Goal: Task Accomplishment & Management: Complete application form

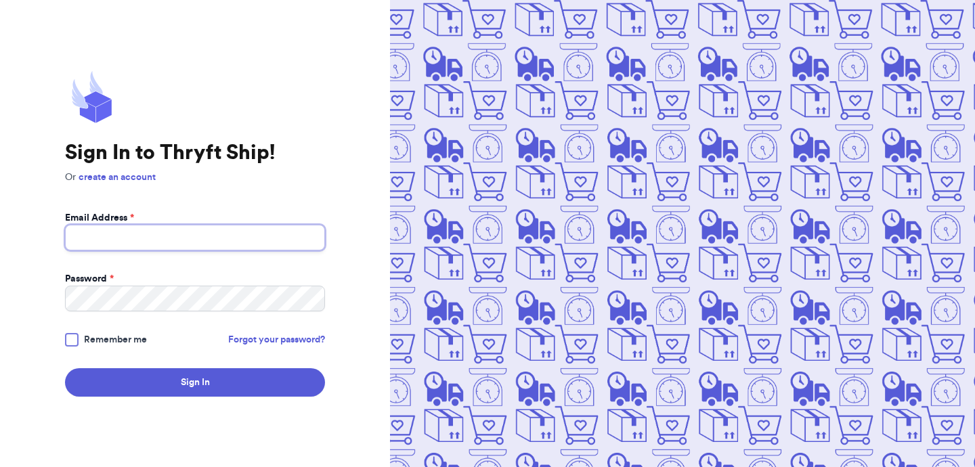
click at [194, 235] on input "Email Address *" at bounding box center [195, 238] width 260 height 26
type input "test"
click at [134, 178] on link "create an account" at bounding box center [117, 177] width 77 height 9
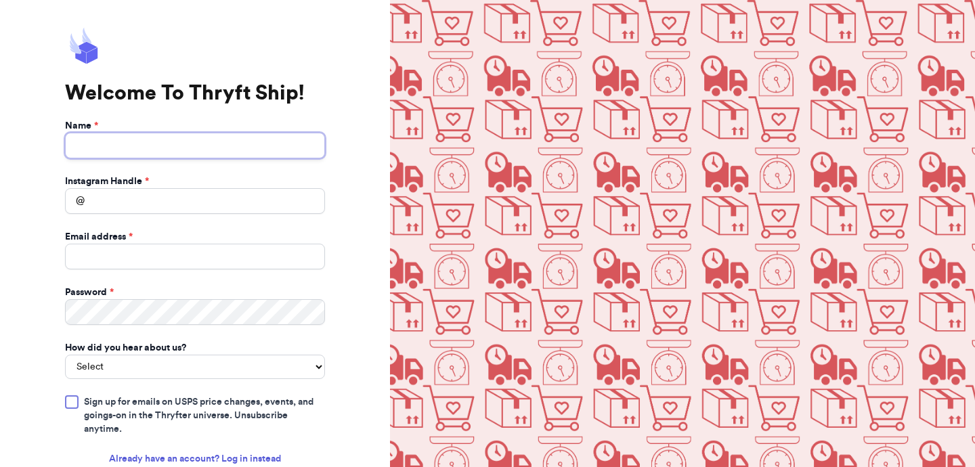
click at [157, 145] on input "Name *" at bounding box center [195, 146] width 260 height 26
click at [100, 145] on input "artestStage" at bounding box center [195, 146] width 260 height 26
click at [81, 145] on input "artest Stage" at bounding box center [195, 146] width 260 height 26
click at [89, 147] on input "ar test Stage" at bounding box center [195, 146] width 260 height 26
click at [78, 148] on input "ar Test Stage" at bounding box center [195, 146] width 260 height 26
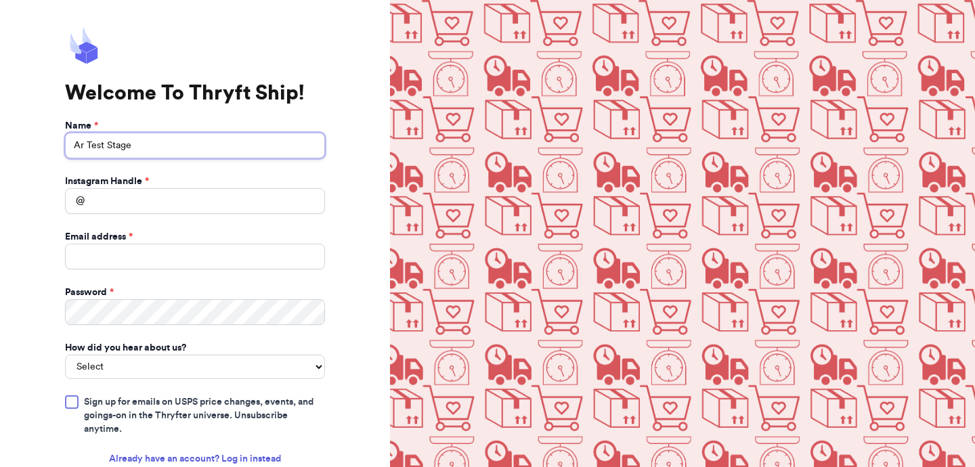
type input "Ar Test Stage"
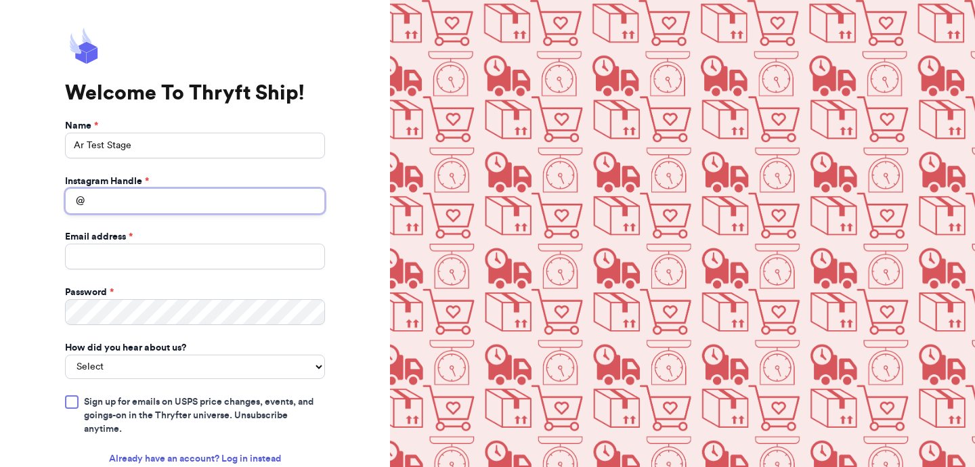
click at [150, 194] on input "Instagram Handle *" at bounding box center [195, 201] width 260 height 26
type input "arteststage"
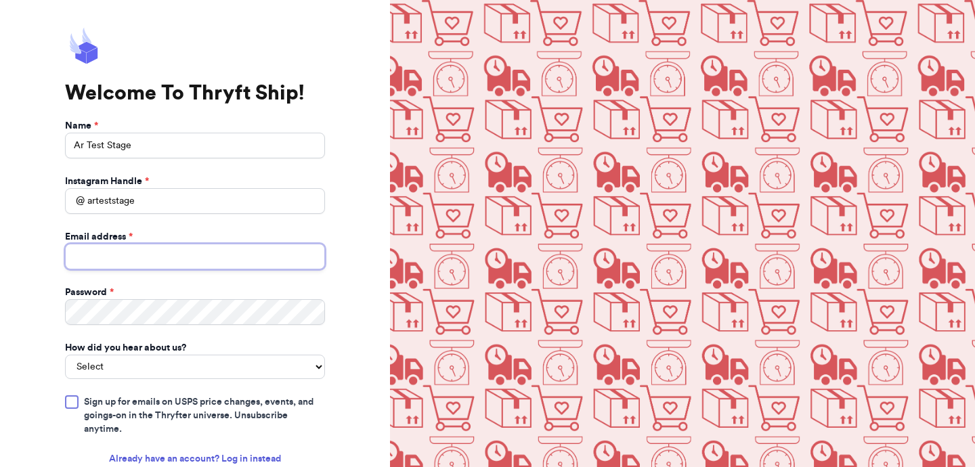
click at [173, 258] on input "Email address *" at bounding box center [195, 257] width 260 height 26
type input "[EMAIL_ADDRESS][DOMAIN_NAME]"
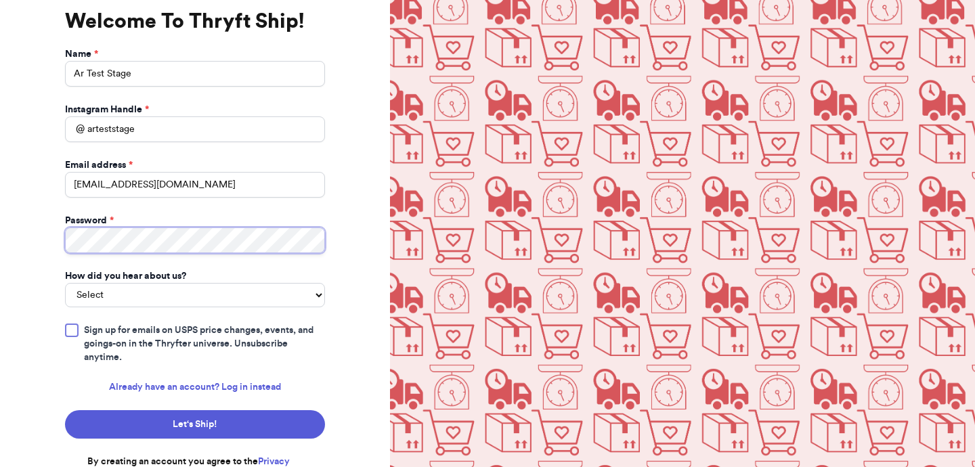
scroll to position [89, 0]
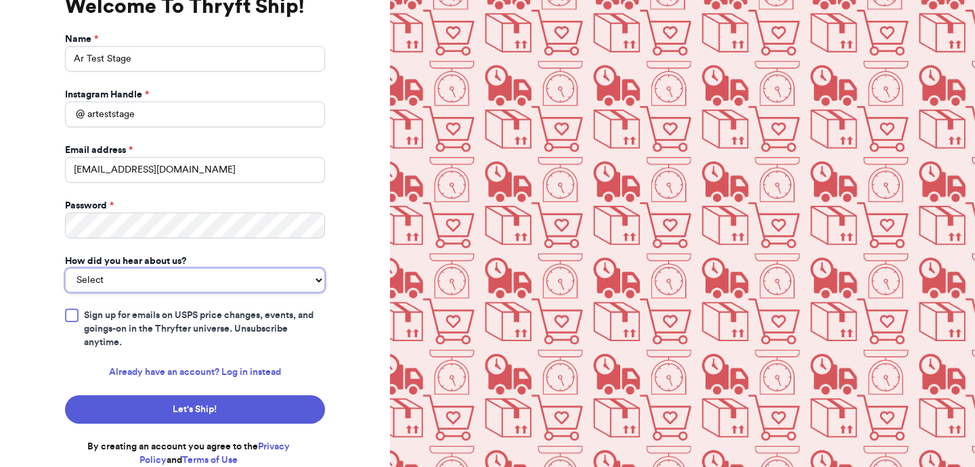
click at [160, 280] on select "Select You reached out to me directly I saw another business post about Thryft …" at bounding box center [195, 280] width 260 height 24
select select "you_reached_out_to_me"
click at [65, 268] on select "Select You reached out to me directly I saw another business post about Thryft …" at bounding box center [195, 280] width 260 height 24
click at [151, 312] on span "Sign up for emails on USPS price changes, events, and goings-on in the Thryfter…" at bounding box center [204, 329] width 241 height 41
click at [0, 0] on input "Sign up for emails on USPS price changes, events, and goings-on in the Thryfter…" at bounding box center [0, 0] width 0 height 0
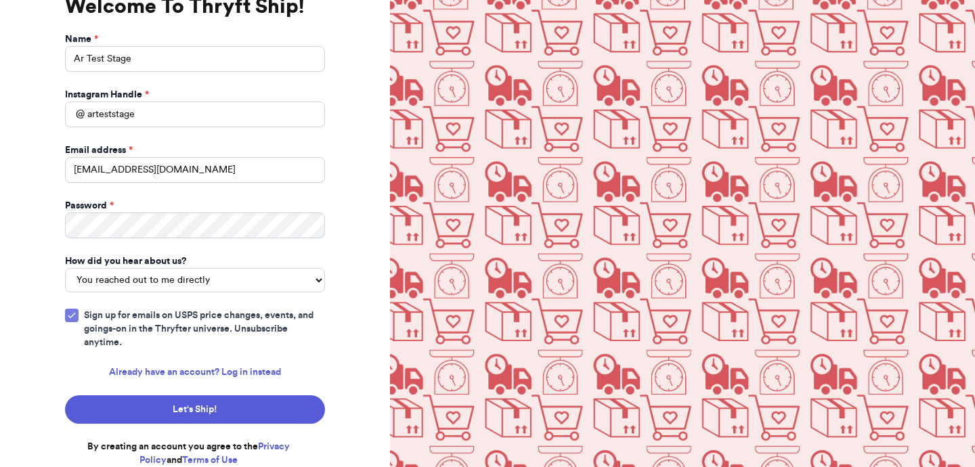
click at [151, 312] on span "Sign up for emails on USPS price changes, events, and goings-on in the Thryfter…" at bounding box center [204, 329] width 241 height 41
click at [0, 0] on input "Sign up for emails on USPS price changes, events, and goings-on in the Thryfter…" at bounding box center [0, 0] width 0 height 0
click at [151, 312] on span "Sign up for emails on USPS price changes, events, and goings-on in the Thryfter…" at bounding box center [204, 329] width 241 height 41
click at [0, 0] on input "Sign up for emails on USPS price changes, events, and goings-on in the Thryfter…" at bounding box center [0, 0] width 0 height 0
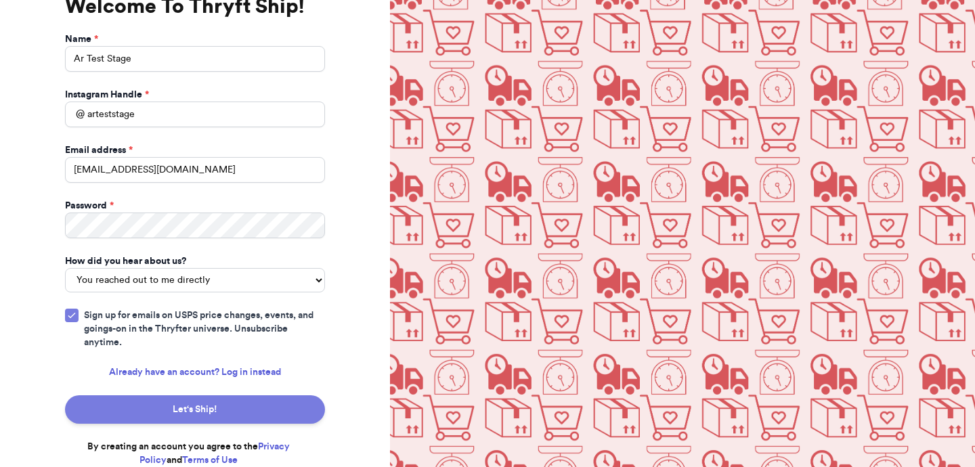
click at [208, 410] on button "Let‘s Ship!" at bounding box center [195, 409] width 260 height 28
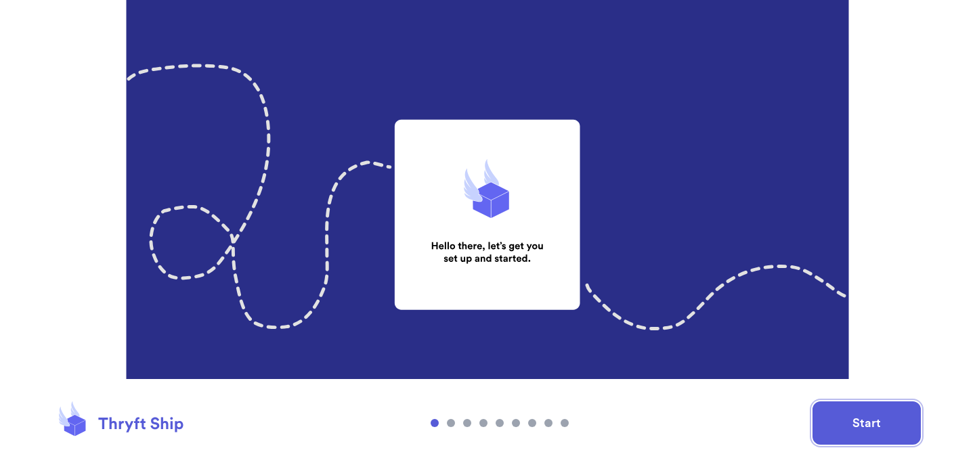
click at [867, 429] on button "Start" at bounding box center [866, 422] width 108 height 43
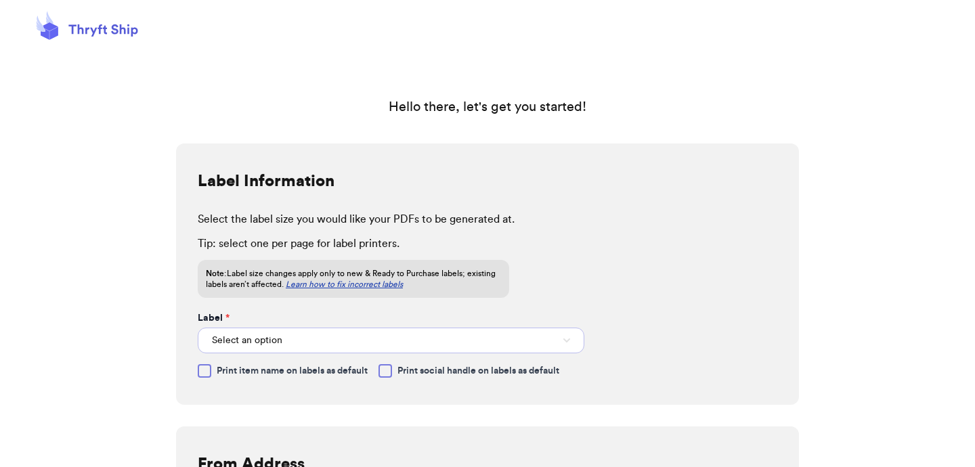
click at [550, 333] on button "Select an option" at bounding box center [391, 341] width 387 height 26
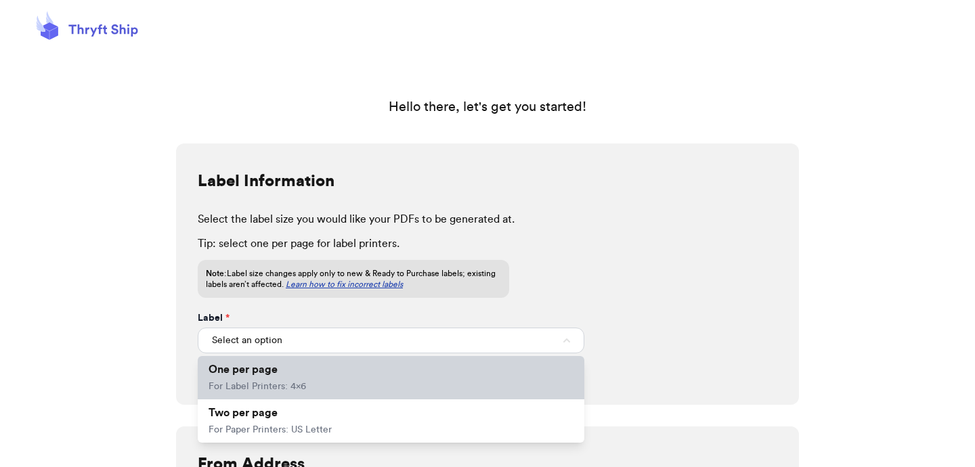
click at [480, 370] on li "One per page For Label Printers: 4x6" at bounding box center [391, 377] width 387 height 43
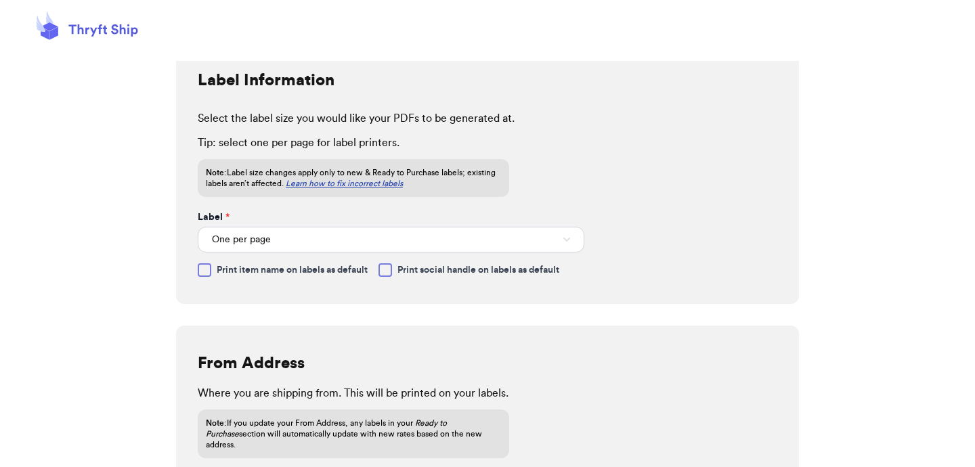
scroll to position [104, 0]
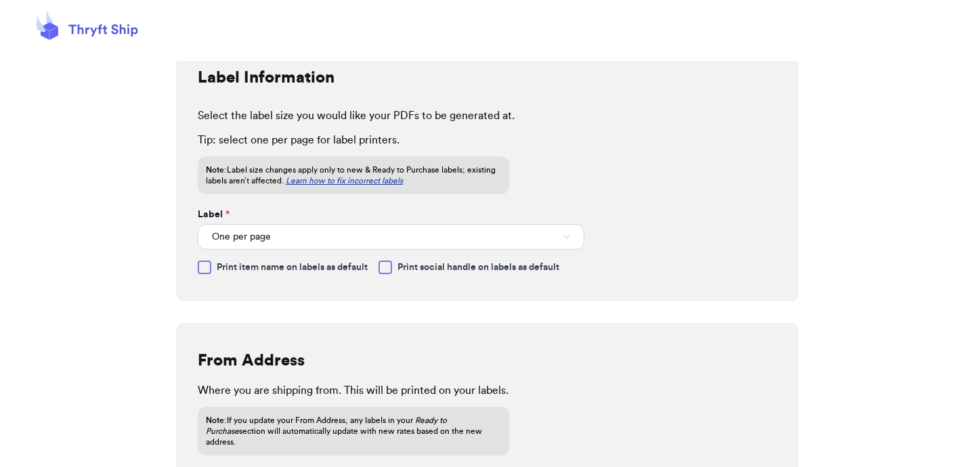
click at [310, 263] on span "Print item name on labels as default" at bounding box center [292, 268] width 151 height 14
click at [0, 0] on input "Print item name on labels as default" at bounding box center [0, 0] width 0 height 0
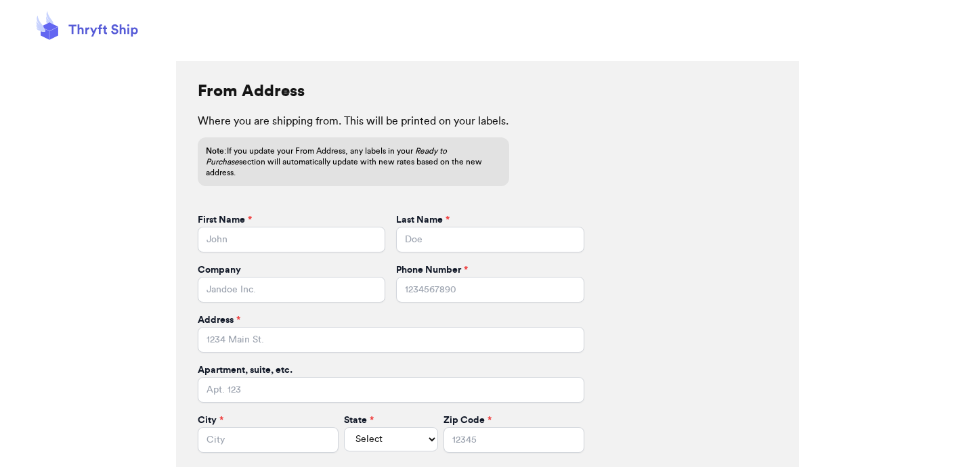
scroll to position [396, 0]
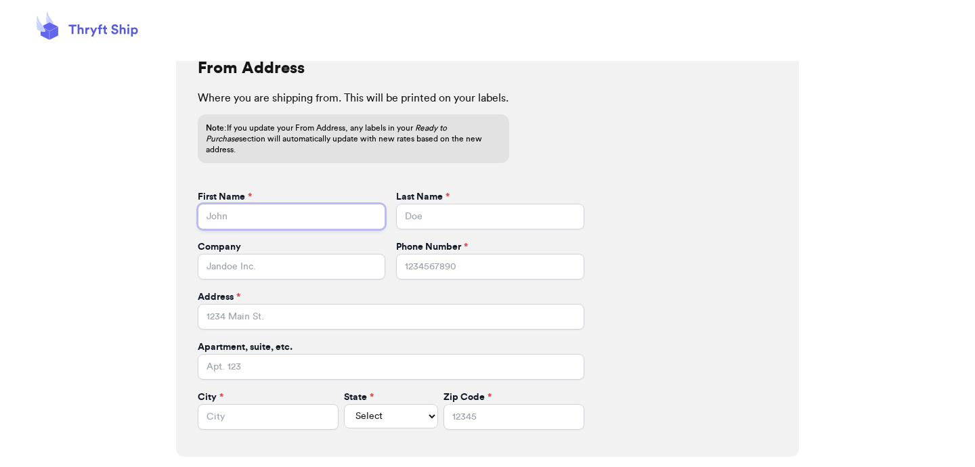
click at [326, 206] on input "First Name *" at bounding box center [292, 217] width 188 height 26
type input "Abdul"
type input "Rehman"
type input "3224668896"
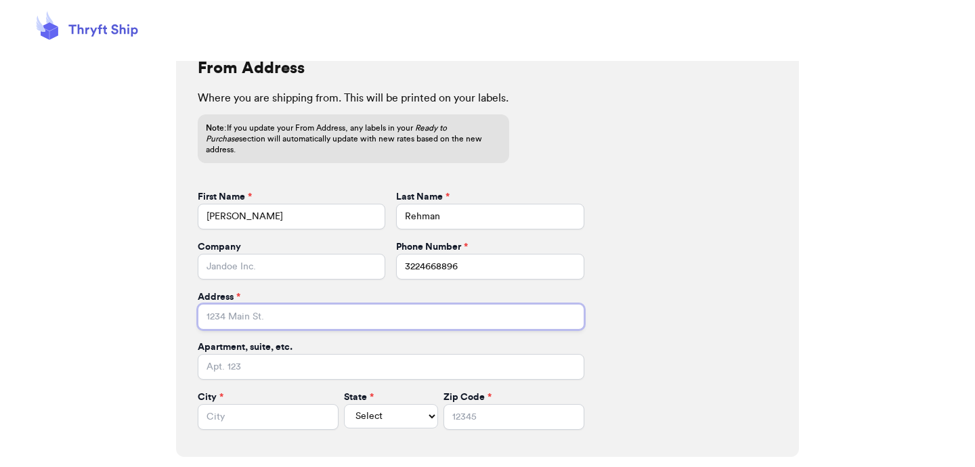
type input "Engineer Town Sector A near Valencia Town"
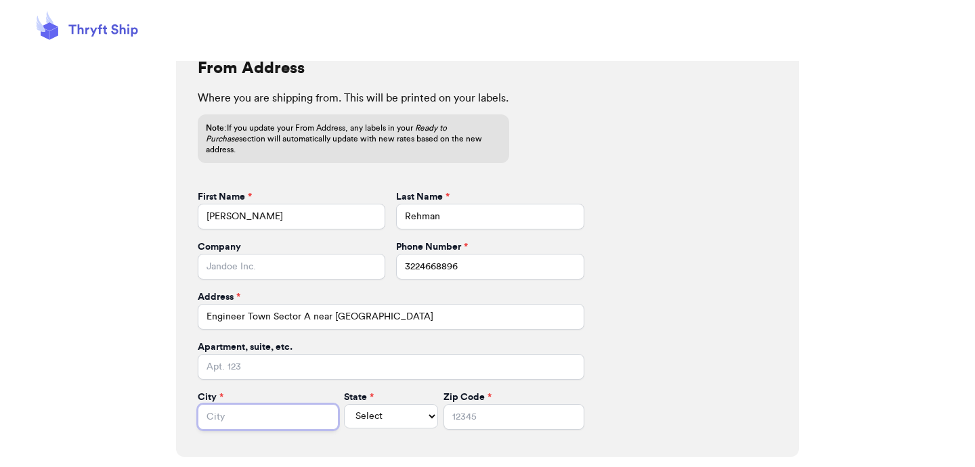
type input "Lahore"
drag, startPoint x: 483, startPoint y: 249, endPoint x: 336, endPoint y: 249, distance: 146.9
click at [336, 249] on div "Company Phone Number * 3224668896" at bounding box center [391, 259] width 387 height 39
type input "1234567890"
click at [263, 256] on input "Company" at bounding box center [292, 267] width 188 height 26
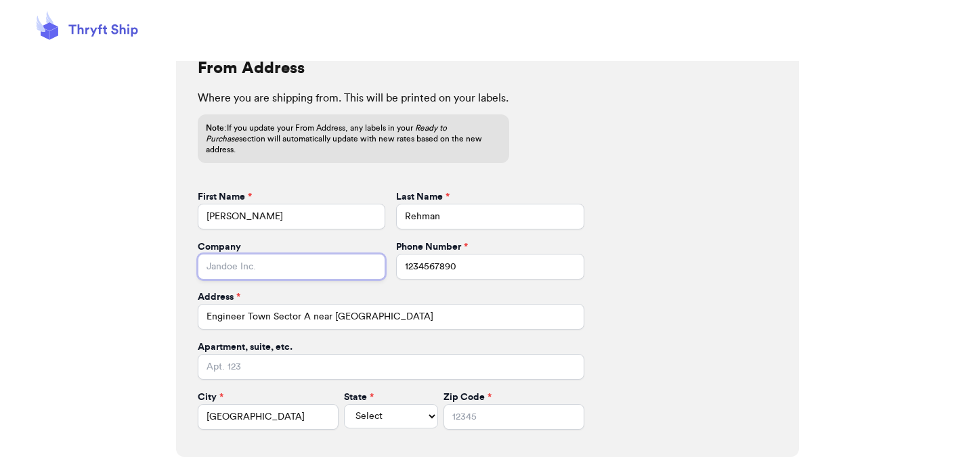
type input "Gems"
drag, startPoint x: 465, startPoint y: 299, endPoint x: 573, endPoint y: 304, distance: 107.8
click at [574, 304] on input "Engineer Town Sector A near Valencia Town" at bounding box center [391, 317] width 387 height 26
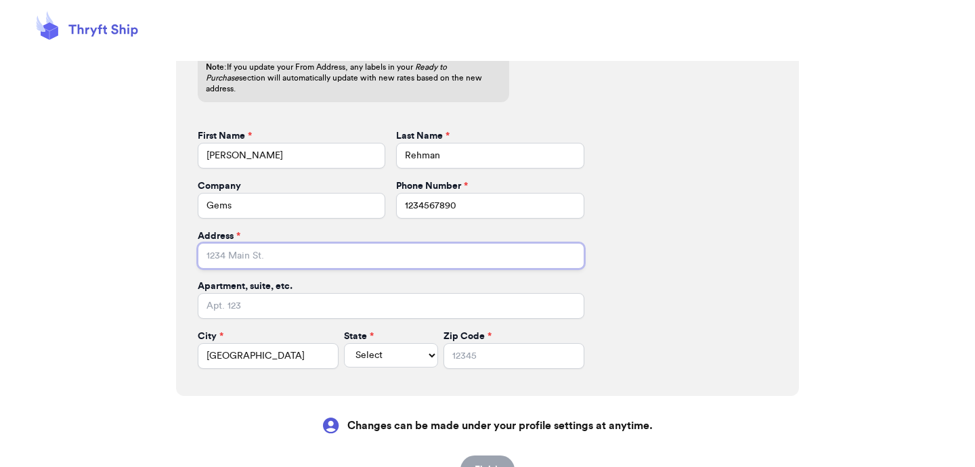
scroll to position [459, 0]
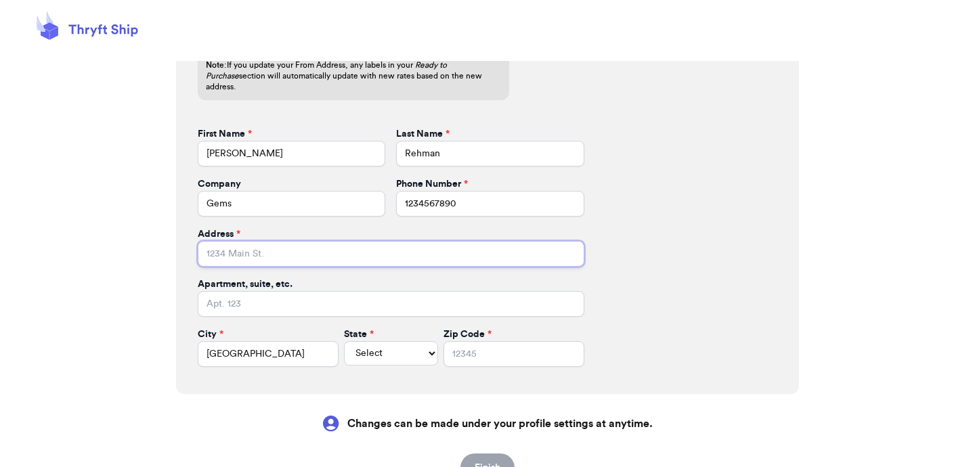
click at [351, 242] on input "Address *" at bounding box center [391, 254] width 387 height 26
type input "Engineer Town Sector A near Valencia Town"
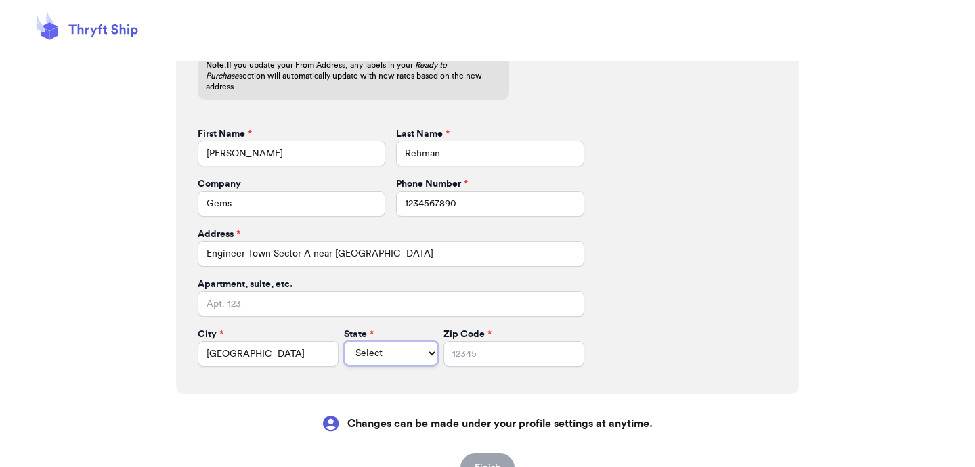
click at [366, 349] on select "Select AL AK AZ AR CA CO CT DE DC FL GA HI ID IL IN IA KS KY LA ME MD MA MI MN …" at bounding box center [391, 353] width 94 height 24
select select "AL"
click at [344, 341] on select "Select AL AK AZ AR CA CO CT DE DC FL GA HI ID IL IN IA KS KY LA ME MD MA MI MN …" at bounding box center [391, 353] width 94 height 24
click at [451, 346] on input "Zip Code *" at bounding box center [513, 354] width 141 height 26
type input "54000"
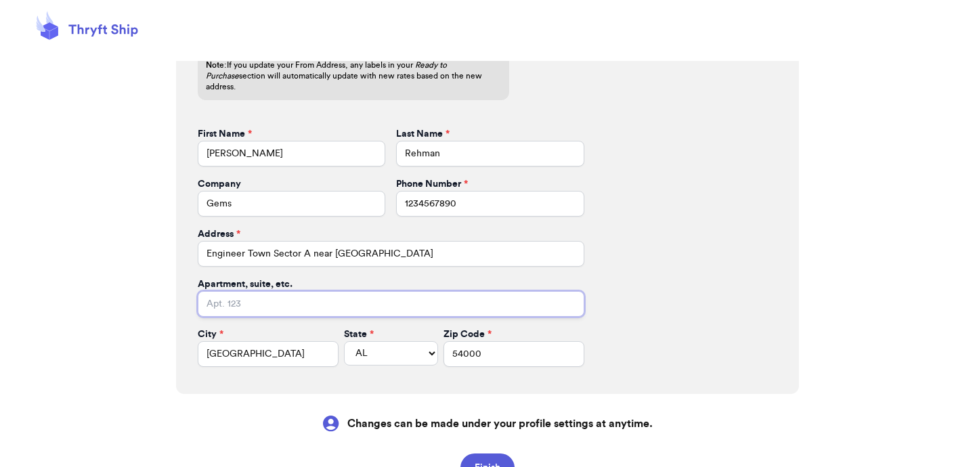
click at [456, 291] on input "Apartment, suite, etc." at bounding box center [391, 304] width 387 height 26
type input "2222"
click at [497, 454] on button "Finish" at bounding box center [487, 468] width 54 height 28
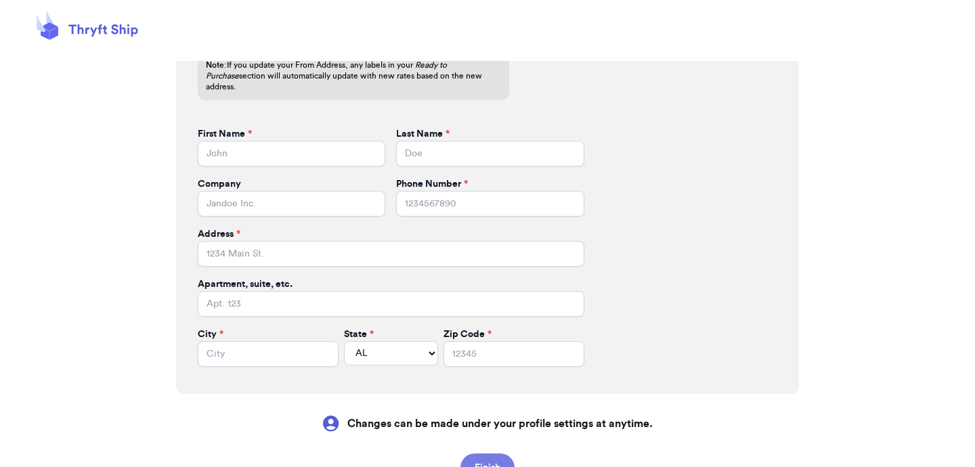
select select
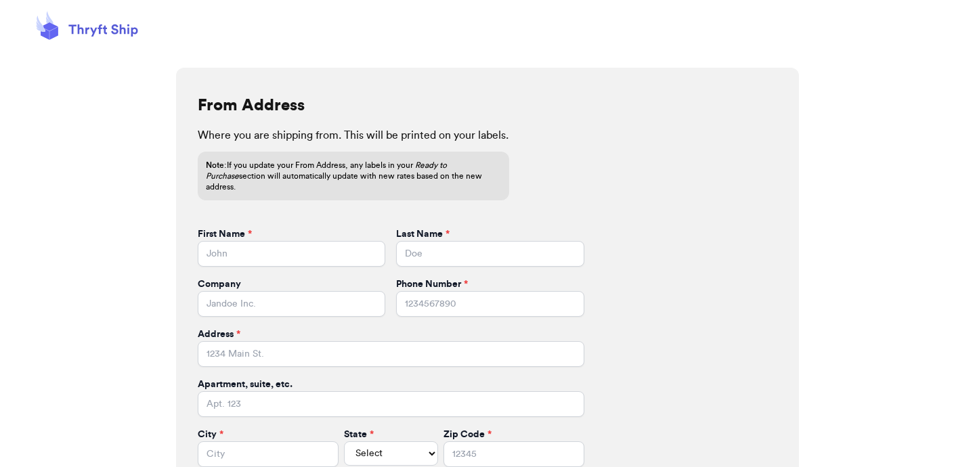
scroll to position [360, 0]
click at [311, 244] on input "First Name *" at bounding box center [292, 253] width 188 height 26
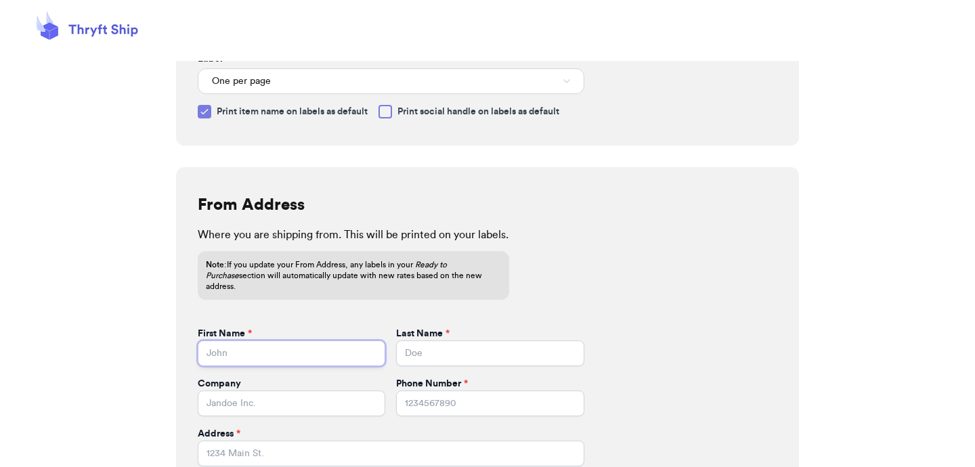
scroll to position [134, 0]
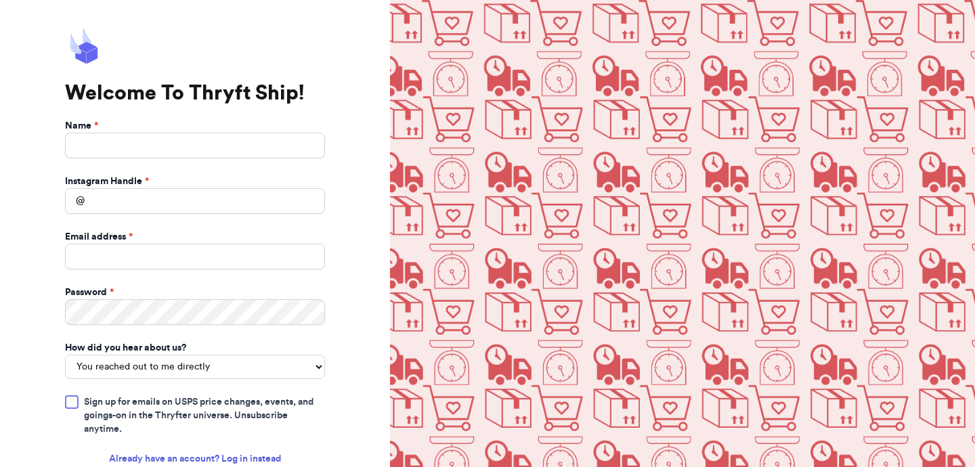
select select "you_reached_out_to_me"
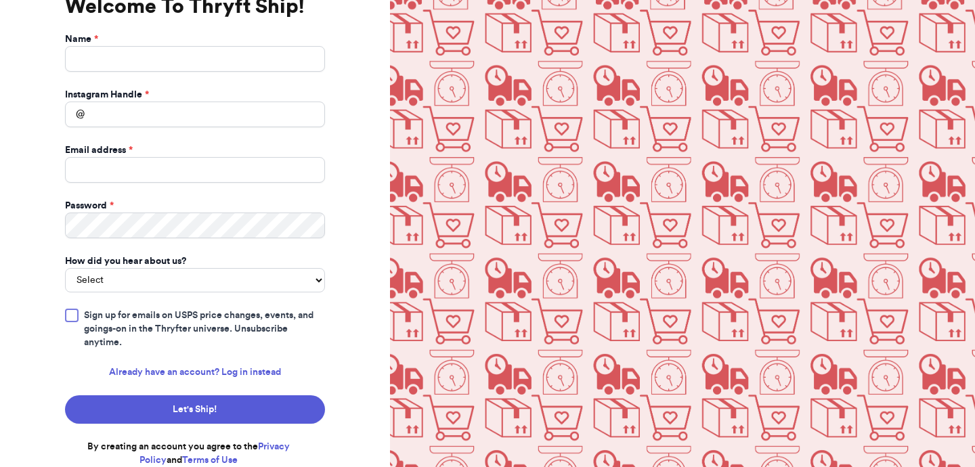
type input "a"
click at [261, 54] on input "a" at bounding box center [195, 59] width 260 height 26
click at [210, 47] on input "a" at bounding box center [195, 59] width 260 height 26
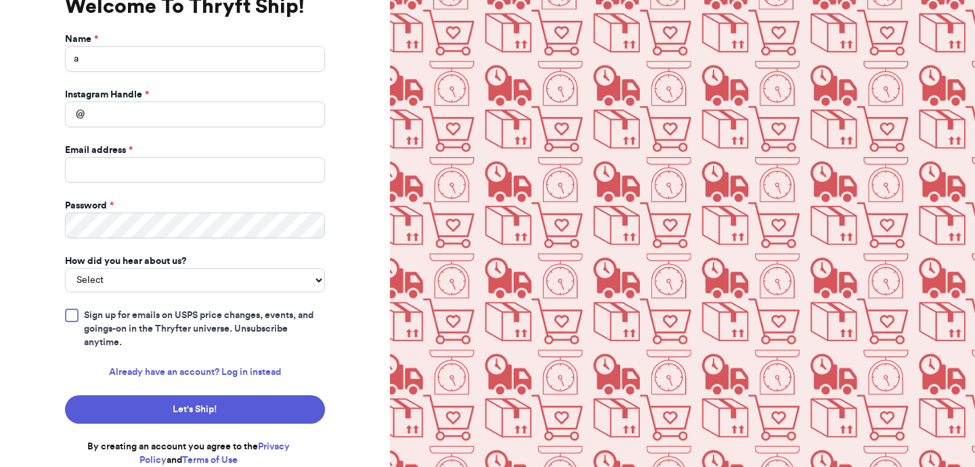
click at [227, 60] on input "a" at bounding box center [195, 59] width 260 height 26
type input "Ar Test Stage"
type input "arteststage"
type input "[EMAIL_ADDRESS][DOMAIN_NAME]"
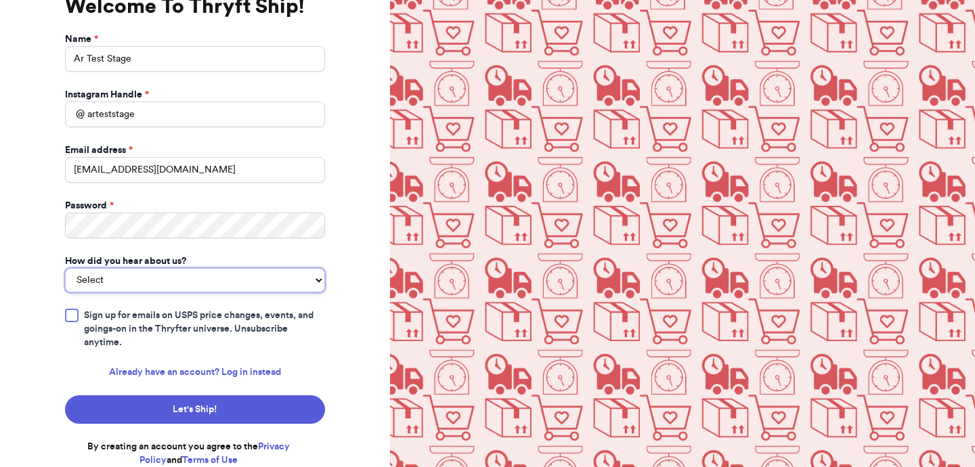
click at [133, 271] on select "Select You reached out to me directly I saw another business post about Thryft …" at bounding box center [195, 280] width 260 height 24
select select "you_reached_out_to_me"
click at [65, 268] on select "Select You reached out to me directly I saw another business post about Thryft …" at bounding box center [195, 280] width 260 height 24
click at [113, 317] on span "Sign up for emails on USPS price changes, events, and goings-on in the Thryfter…" at bounding box center [204, 329] width 241 height 41
click at [0, 0] on input "Sign up for emails on USPS price changes, events, and goings-on in the Thryfter…" at bounding box center [0, 0] width 0 height 0
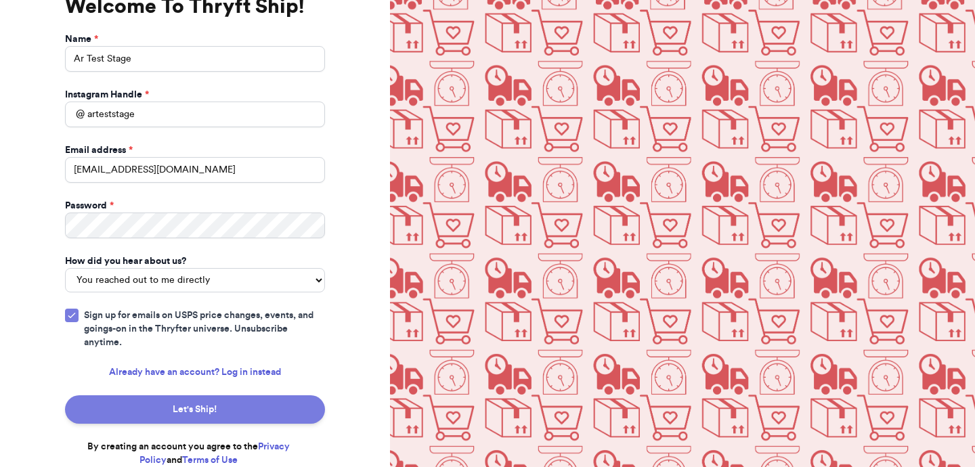
click at [190, 417] on button "Let's Ship!" at bounding box center [195, 409] width 260 height 28
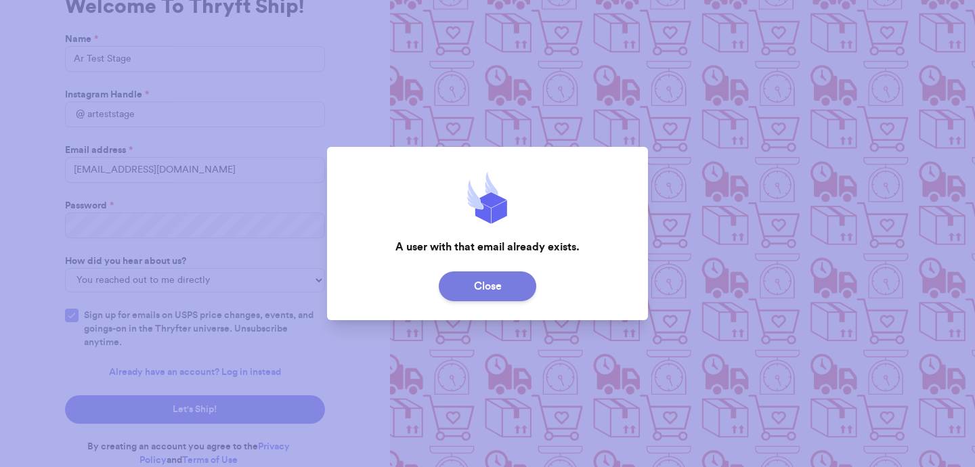
click at [473, 291] on button "Close" at bounding box center [487, 286] width 97 height 30
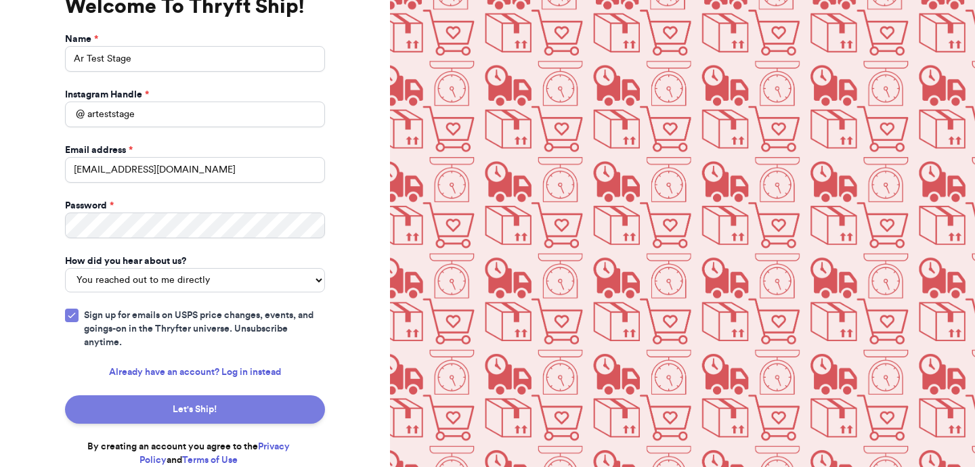
click at [259, 413] on button "Let's Ship!" at bounding box center [195, 409] width 260 height 28
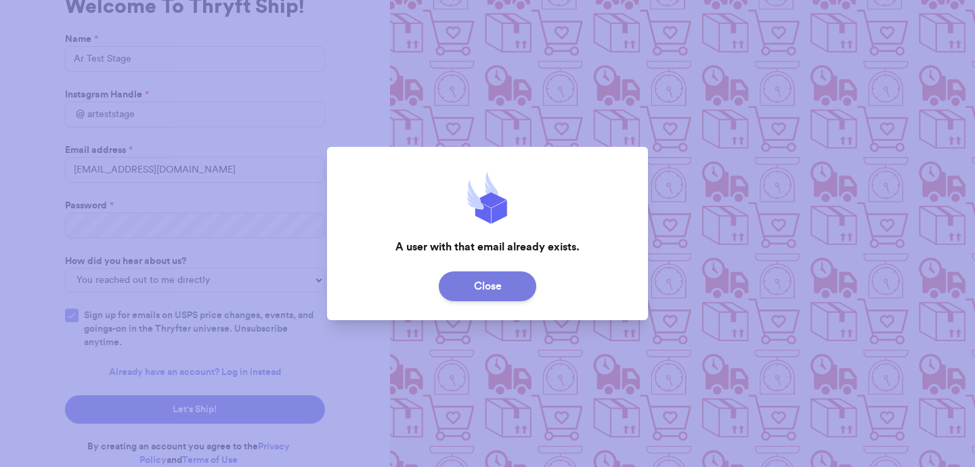
click at [462, 287] on button "Close" at bounding box center [487, 286] width 97 height 30
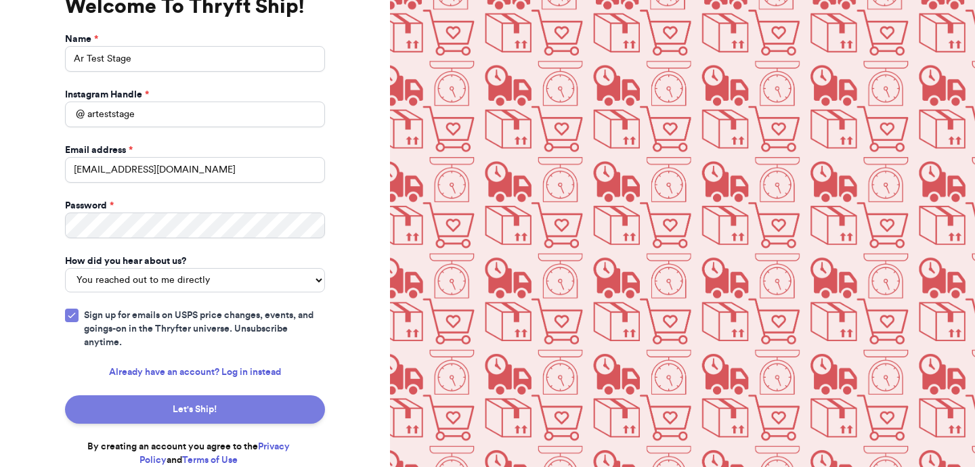
click at [273, 406] on button "Let's Ship!" at bounding box center [195, 409] width 260 height 28
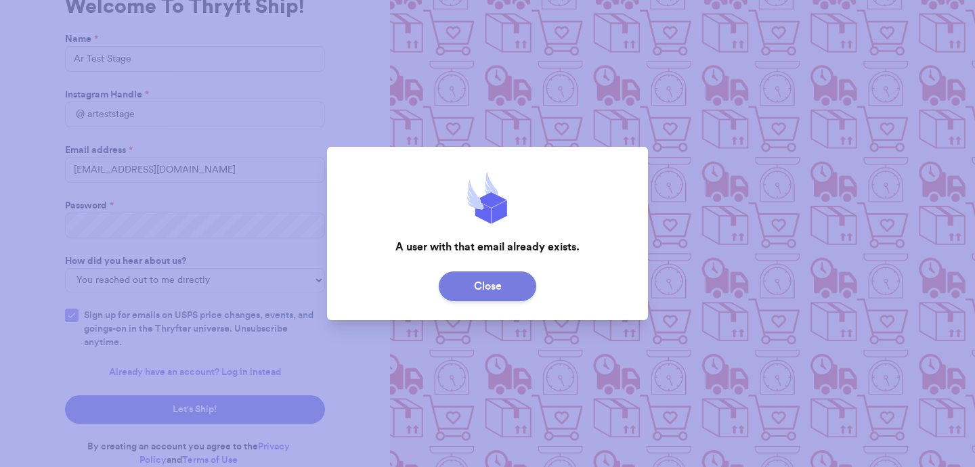
click at [495, 289] on button "Close" at bounding box center [487, 286] width 97 height 30
